Goal: Task Accomplishment & Management: Manage account settings

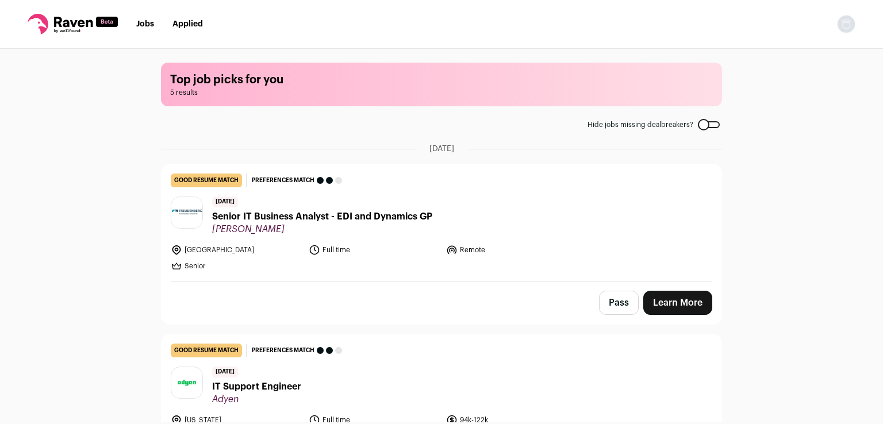
click at [852, 25] on img "Open dropdown" at bounding box center [846, 24] width 18 height 18
click at [782, 55] on link "Settings" at bounding box center [791, 54] width 127 height 28
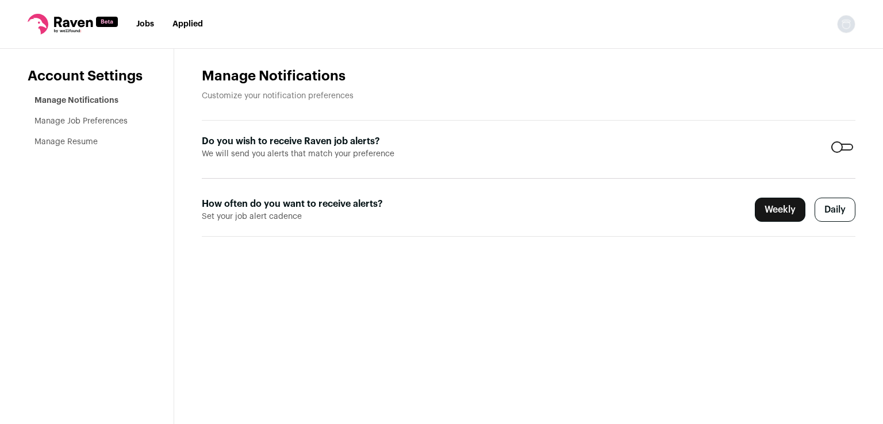
click at [82, 117] on link "Manage Job Preferences" at bounding box center [80, 121] width 93 height 8
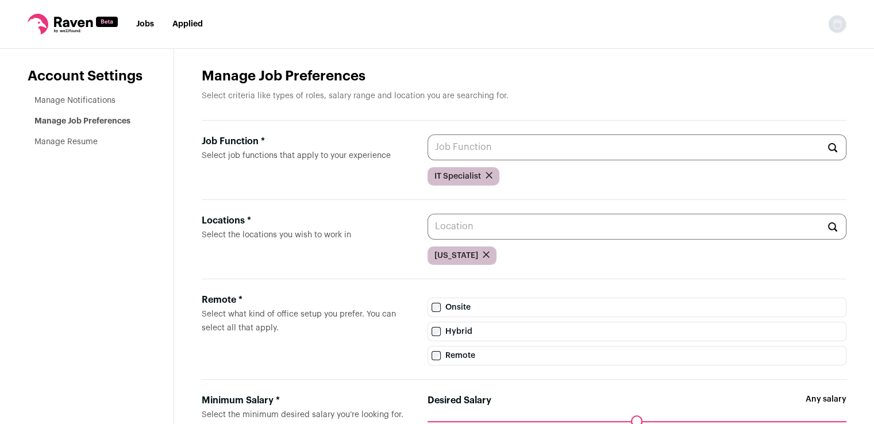
click at [88, 142] on link "Manage Resume" at bounding box center [65, 142] width 63 height 8
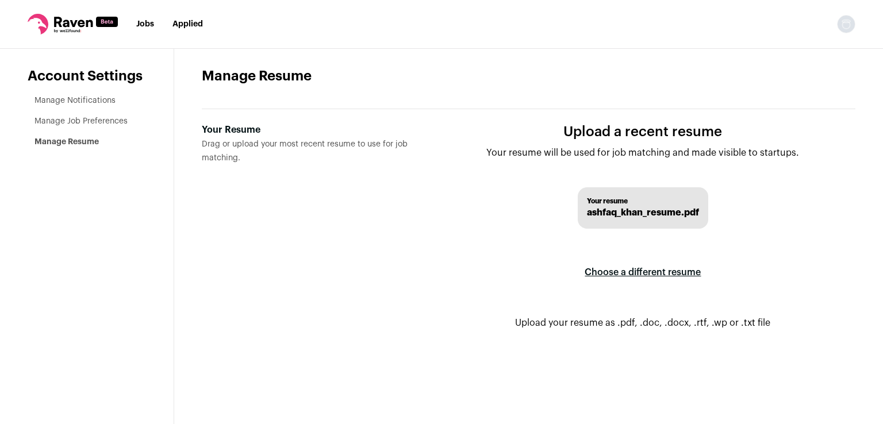
click at [641, 267] on label "Choose a different resume" at bounding box center [642, 272] width 116 height 32
click at [0, 0] on input "Your Resume Drag or upload your most recent resume to use for job matching." at bounding box center [0, 0] width 0 height 0
click at [93, 97] on link "Manage Notifications" at bounding box center [74, 101] width 81 height 8
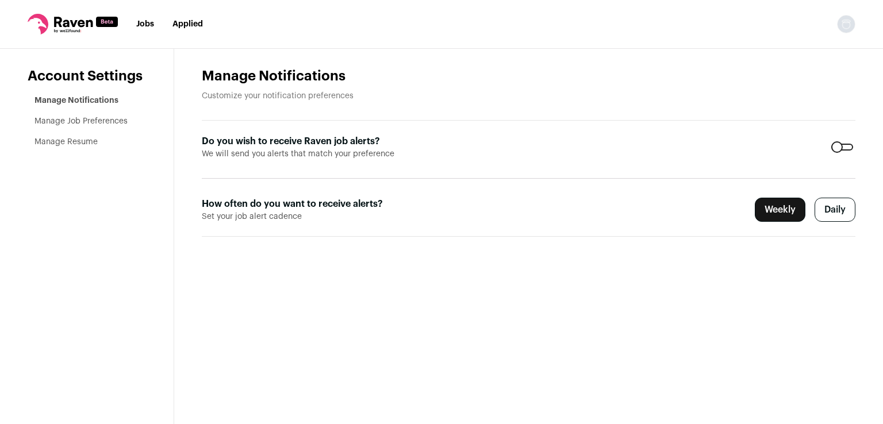
click at [86, 23] on icon at bounding box center [73, 22] width 39 height 10
click at [137, 22] on link "Jobs" at bounding box center [145, 24] width 18 height 8
